Goal: Task Accomplishment & Management: Manage account settings

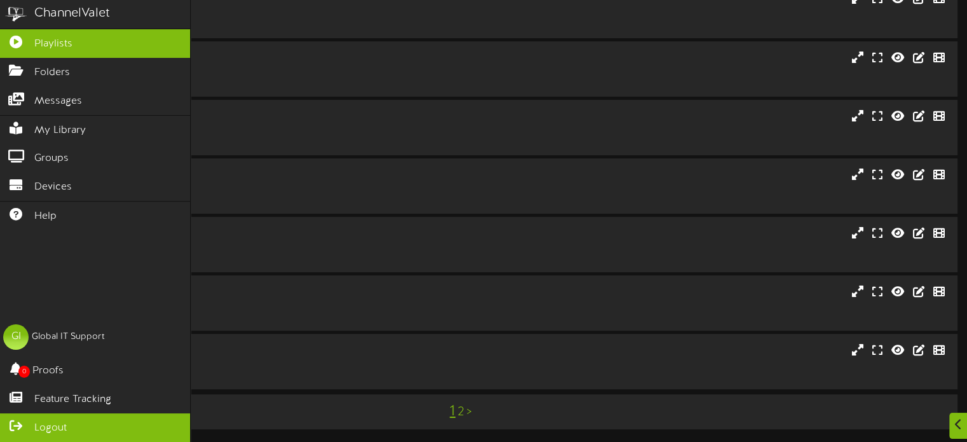
scroll to position [249, 0]
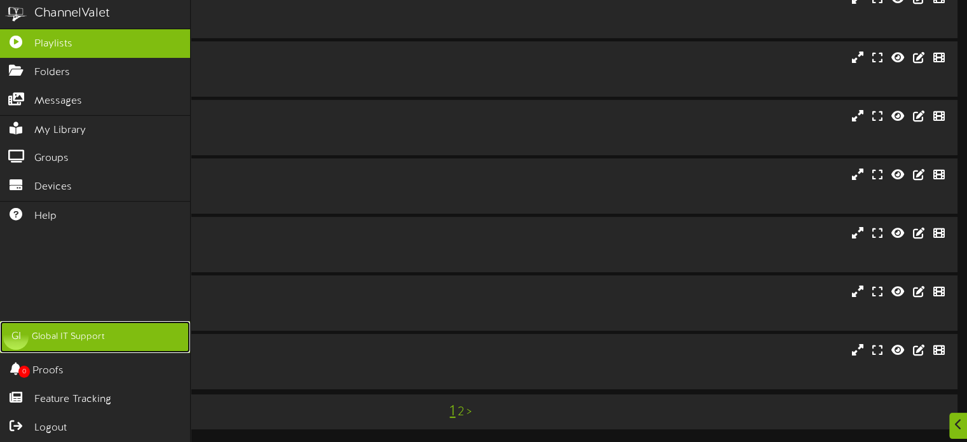
click at [71, 336] on div "Global IT Support" at bounding box center [68, 337] width 73 height 13
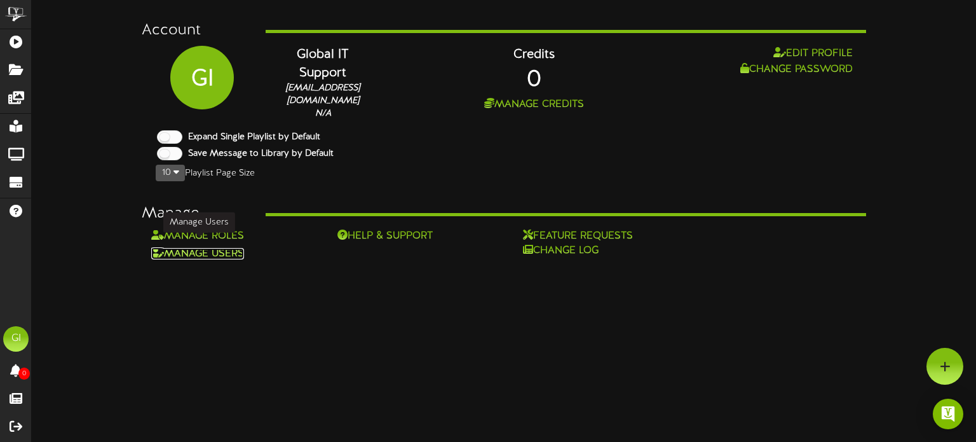
click at [224, 248] on link "Manage Users" at bounding box center [197, 253] width 93 height 11
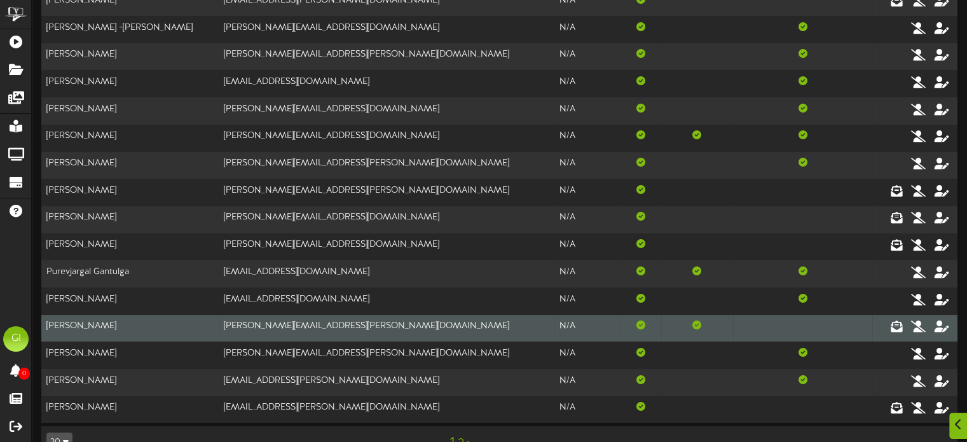
scroll to position [229, 0]
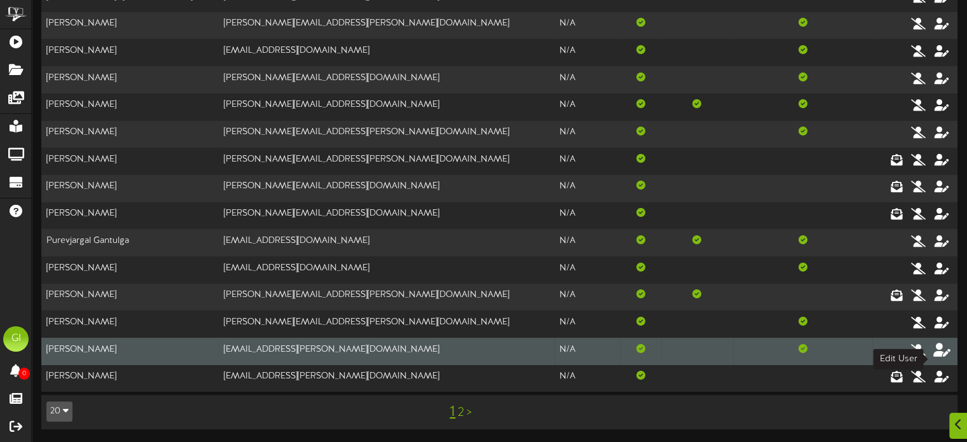
click at [943, 354] on icon at bounding box center [942, 349] width 18 height 14
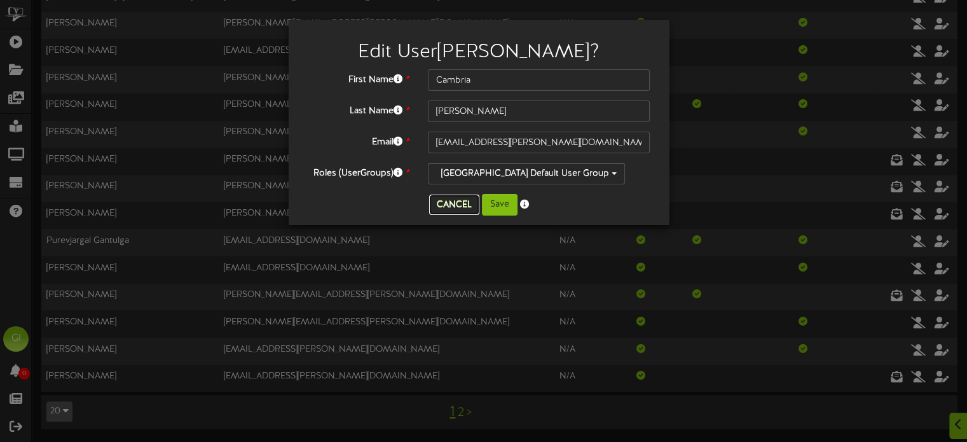
click at [446, 203] on button "Cancel" at bounding box center [454, 205] width 50 height 20
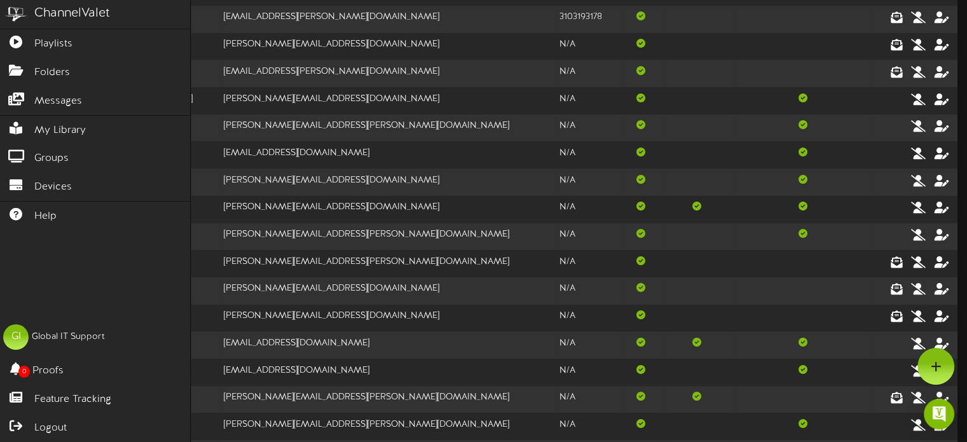
scroll to position [0, 0]
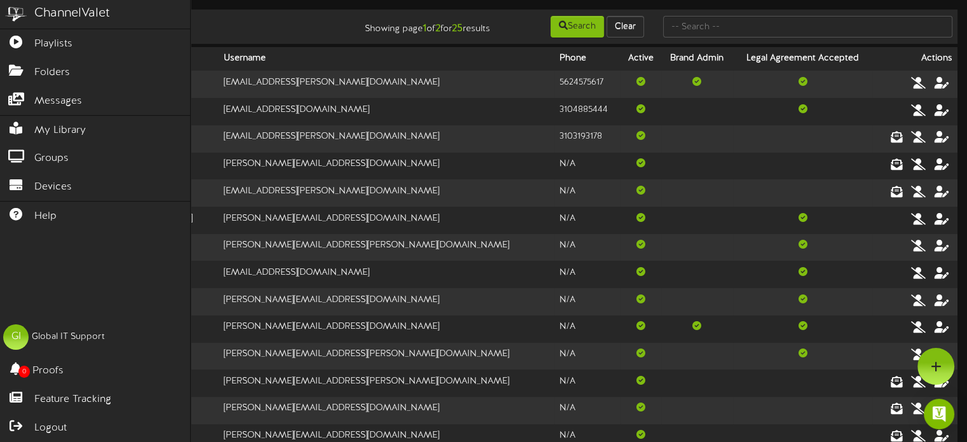
click at [88, 11] on div "ChannelValet" at bounding box center [72, 13] width 76 height 18
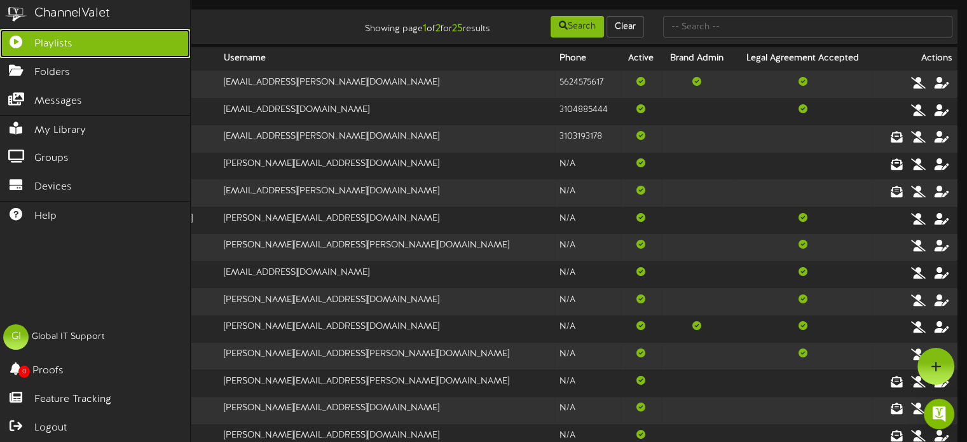
click at [53, 50] on span "Playlists" at bounding box center [53, 44] width 38 height 15
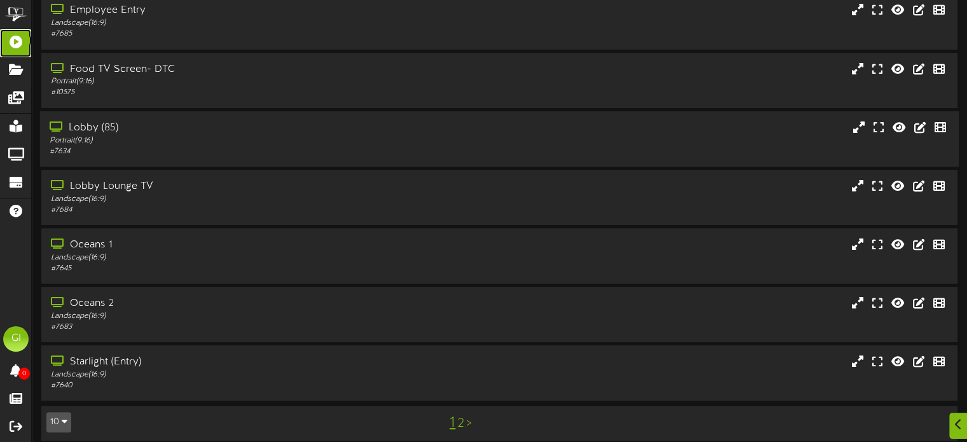
scroll to position [249, 0]
